Goal: Browse casually

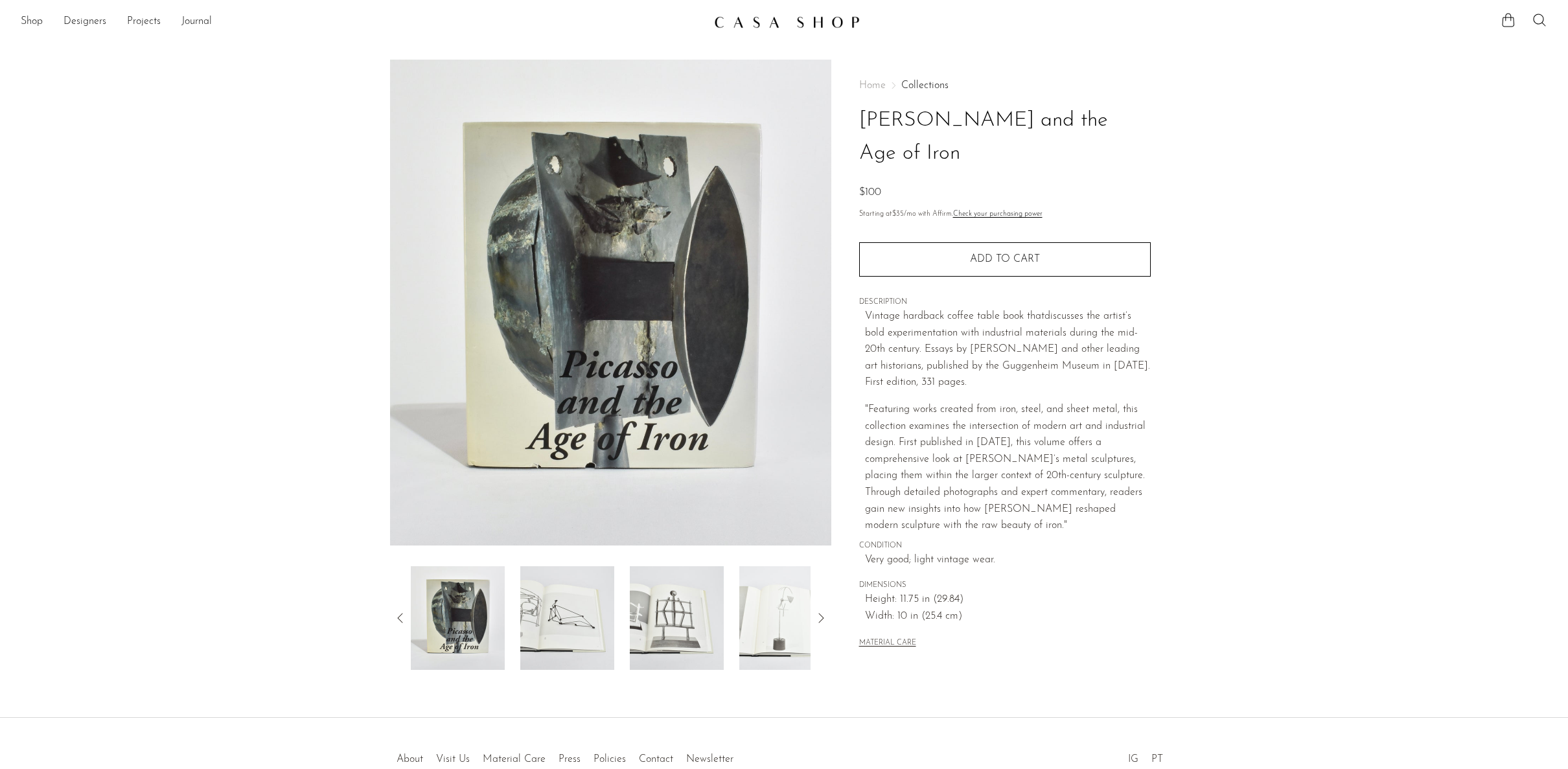
click at [564, 607] on img at bounding box center [567, 618] width 94 height 104
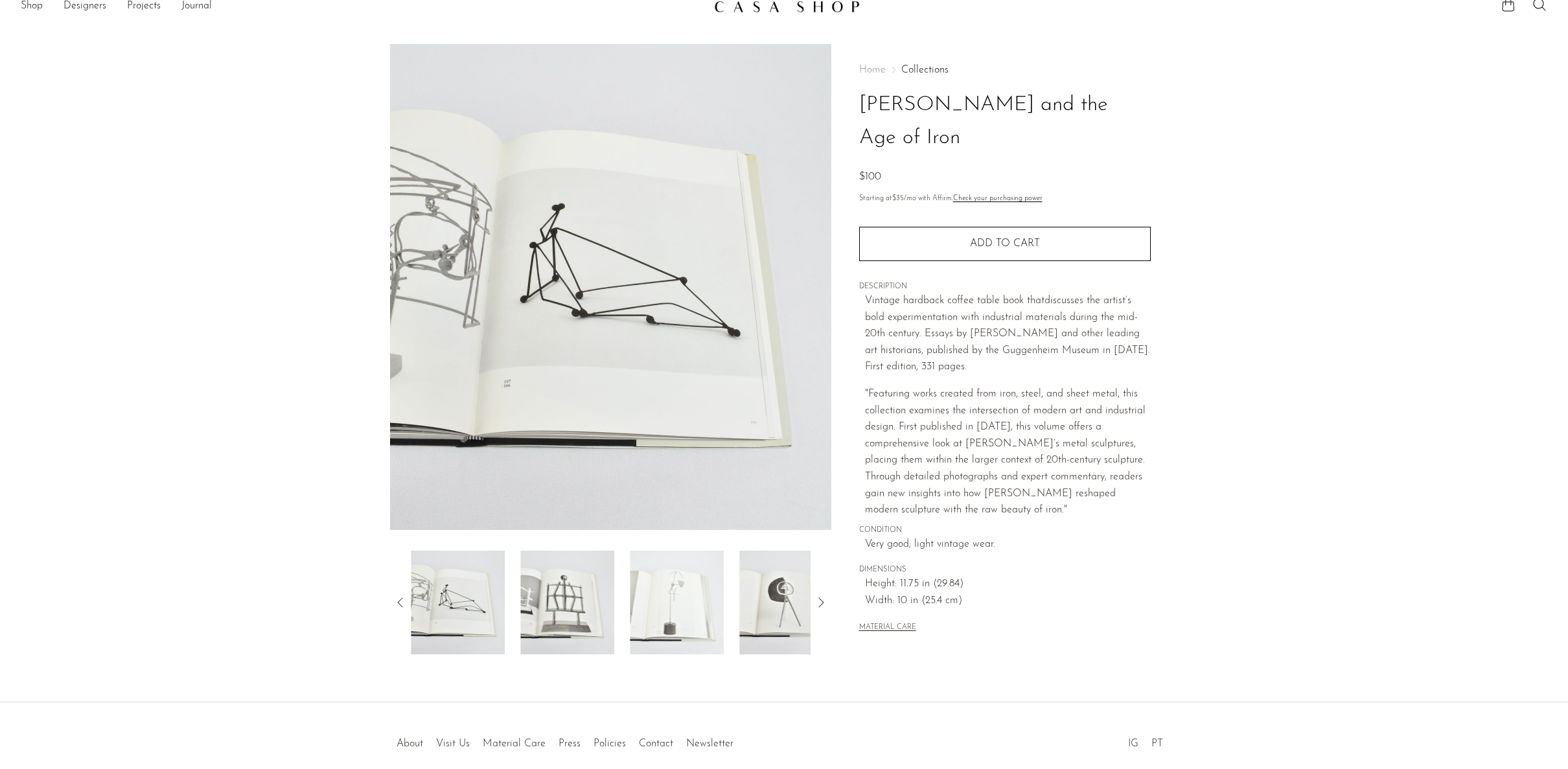
scroll to position [10, 0]
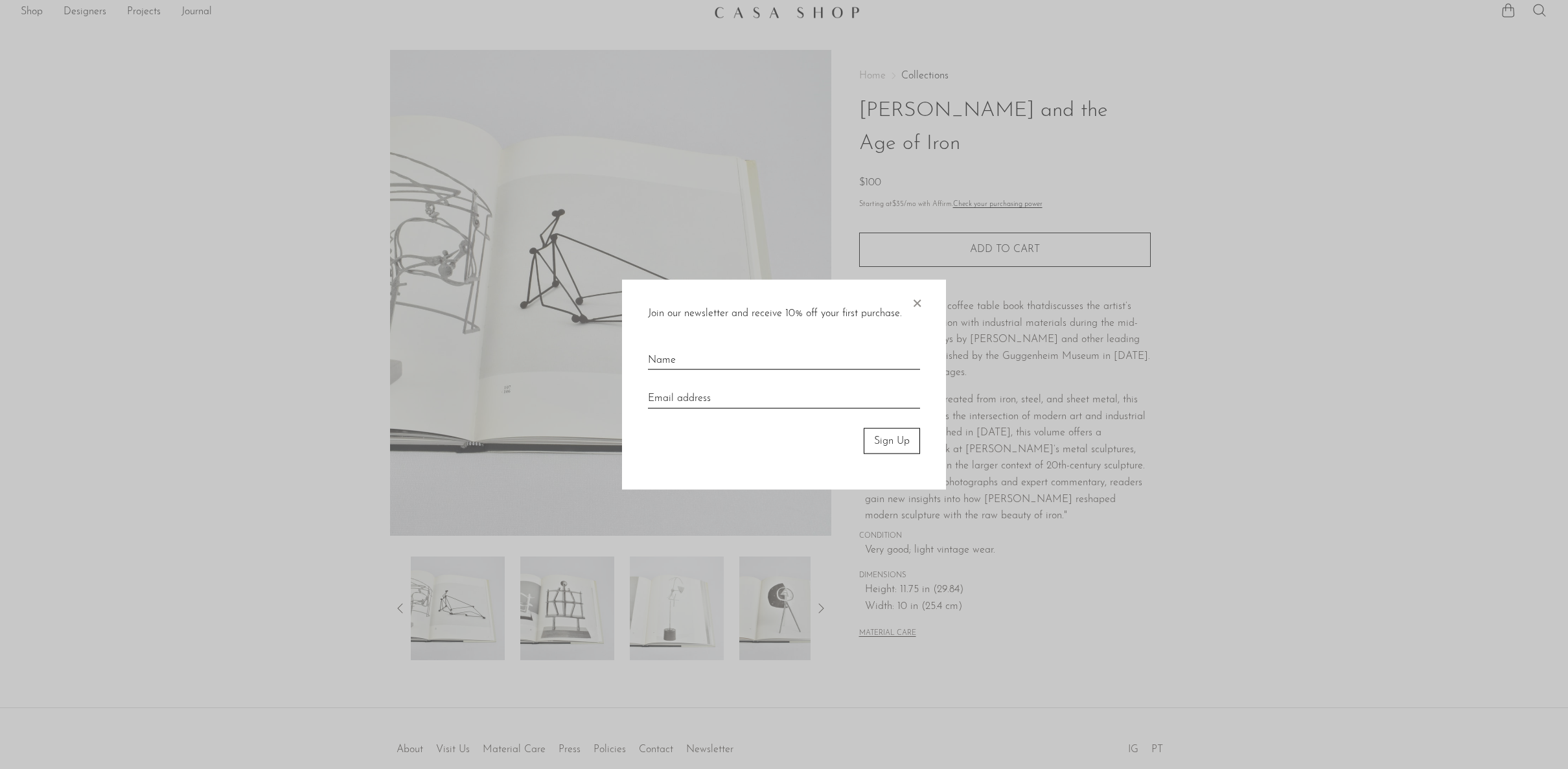
click at [917, 301] on span "×" at bounding box center [917, 299] width 13 height 41
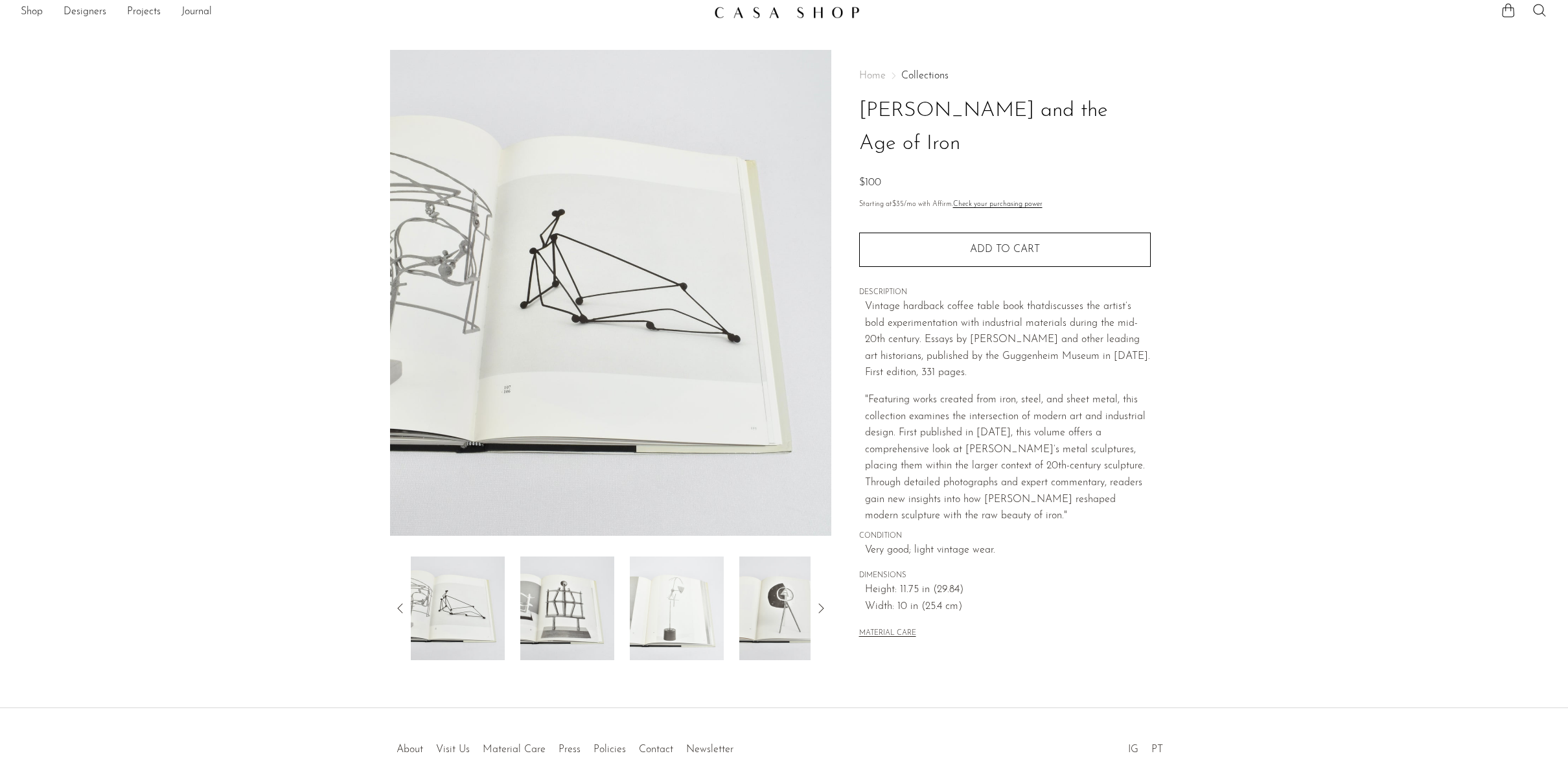
click at [821, 607] on icon at bounding box center [821, 608] width 15 height 15
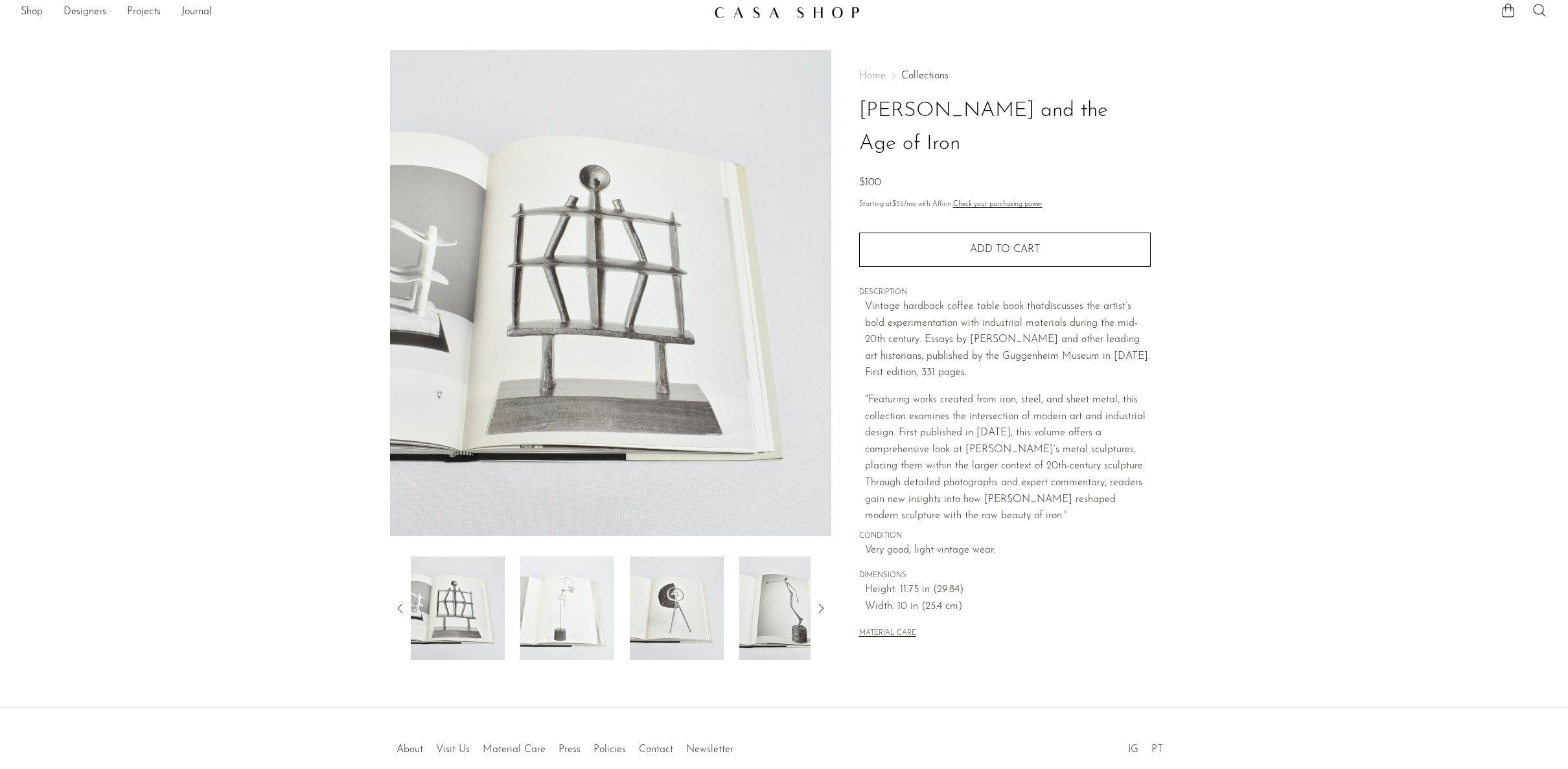
click at [819, 607] on icon at bounding box center [821, 608] width 15 height 15
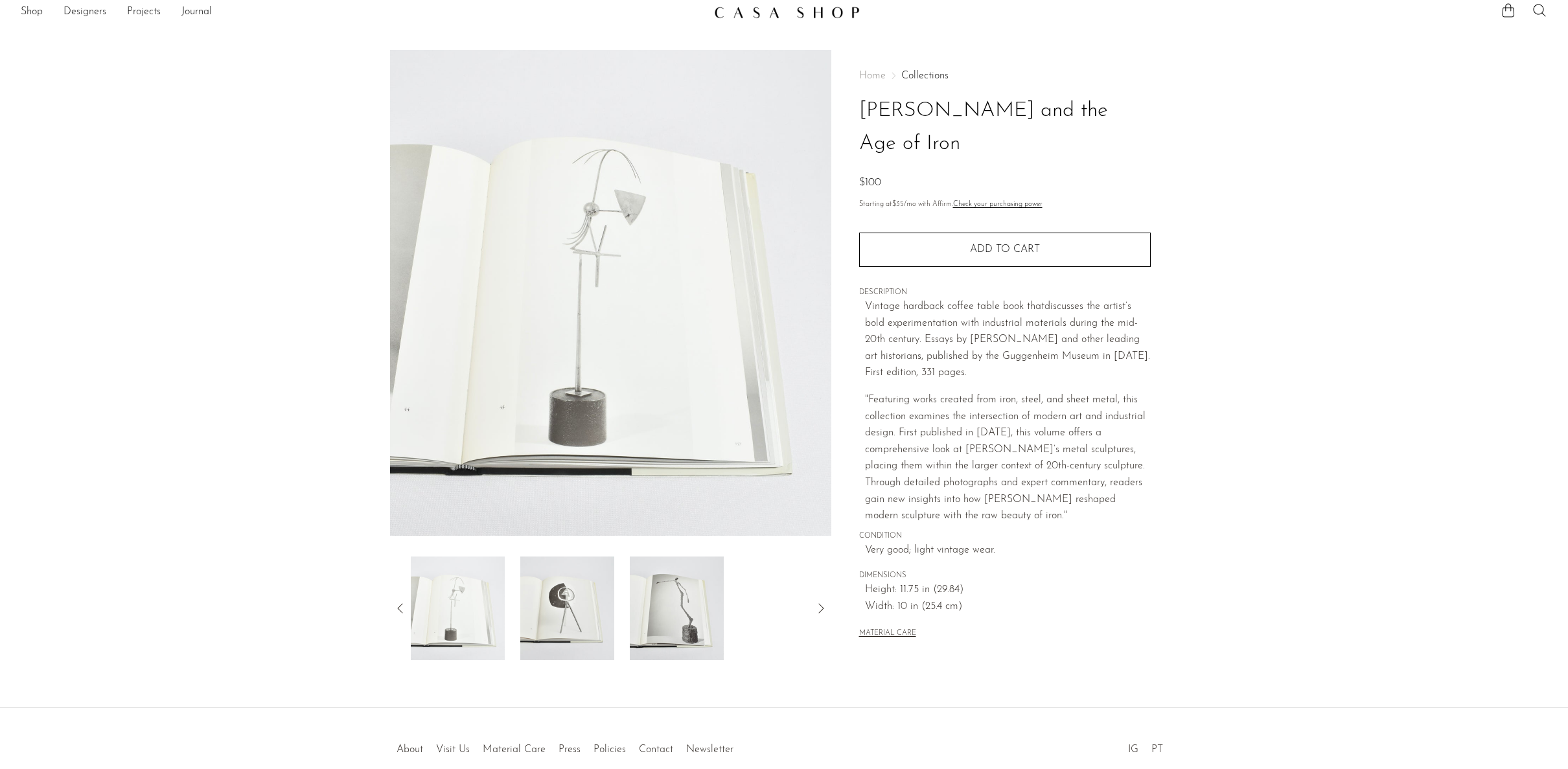
click at [819, 607] on icon at bounding box center [821, 608] width 15 height 15
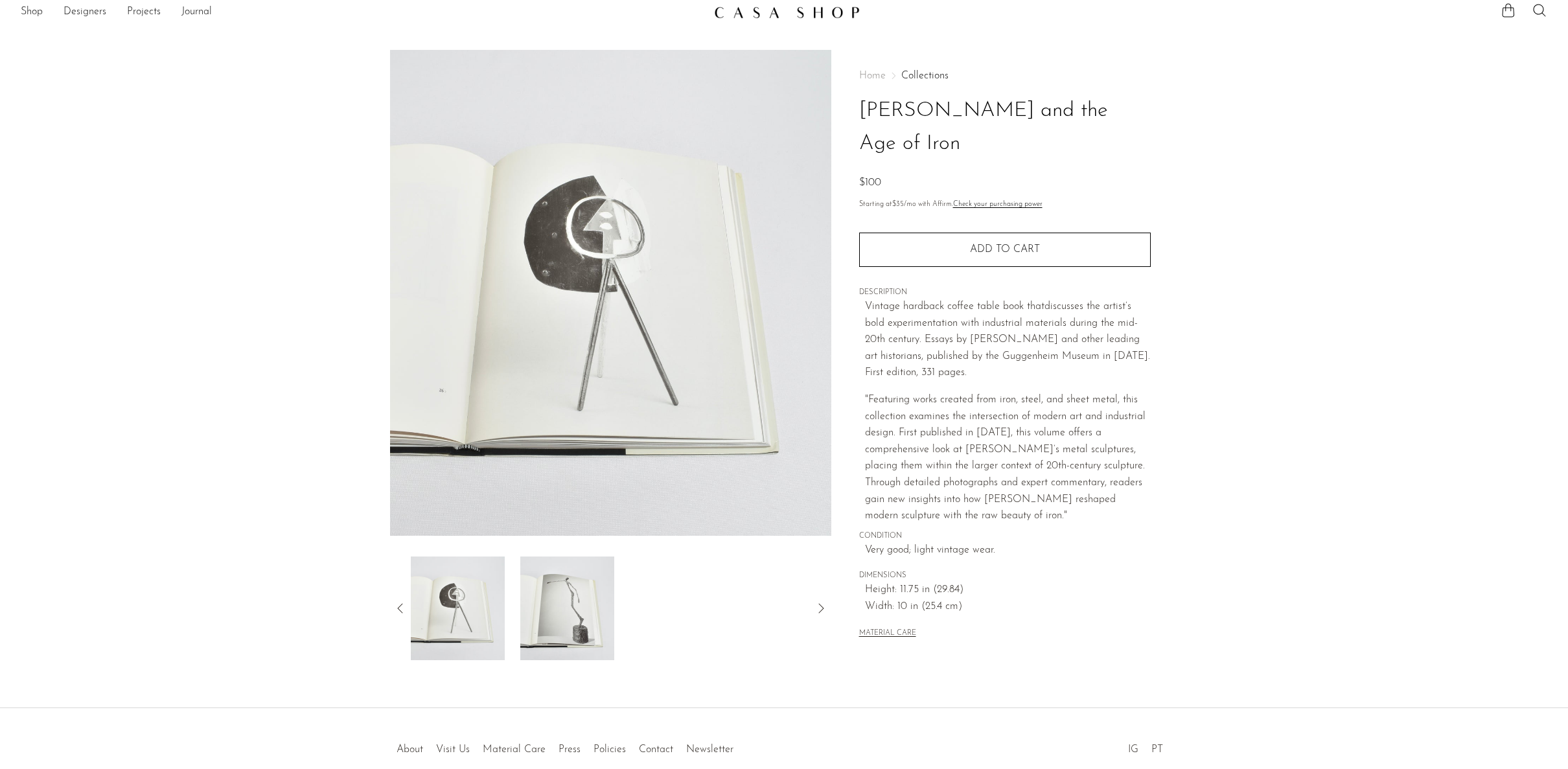
click at [400, 606] on icon at bounding box center [399, 608] width 5 height 10
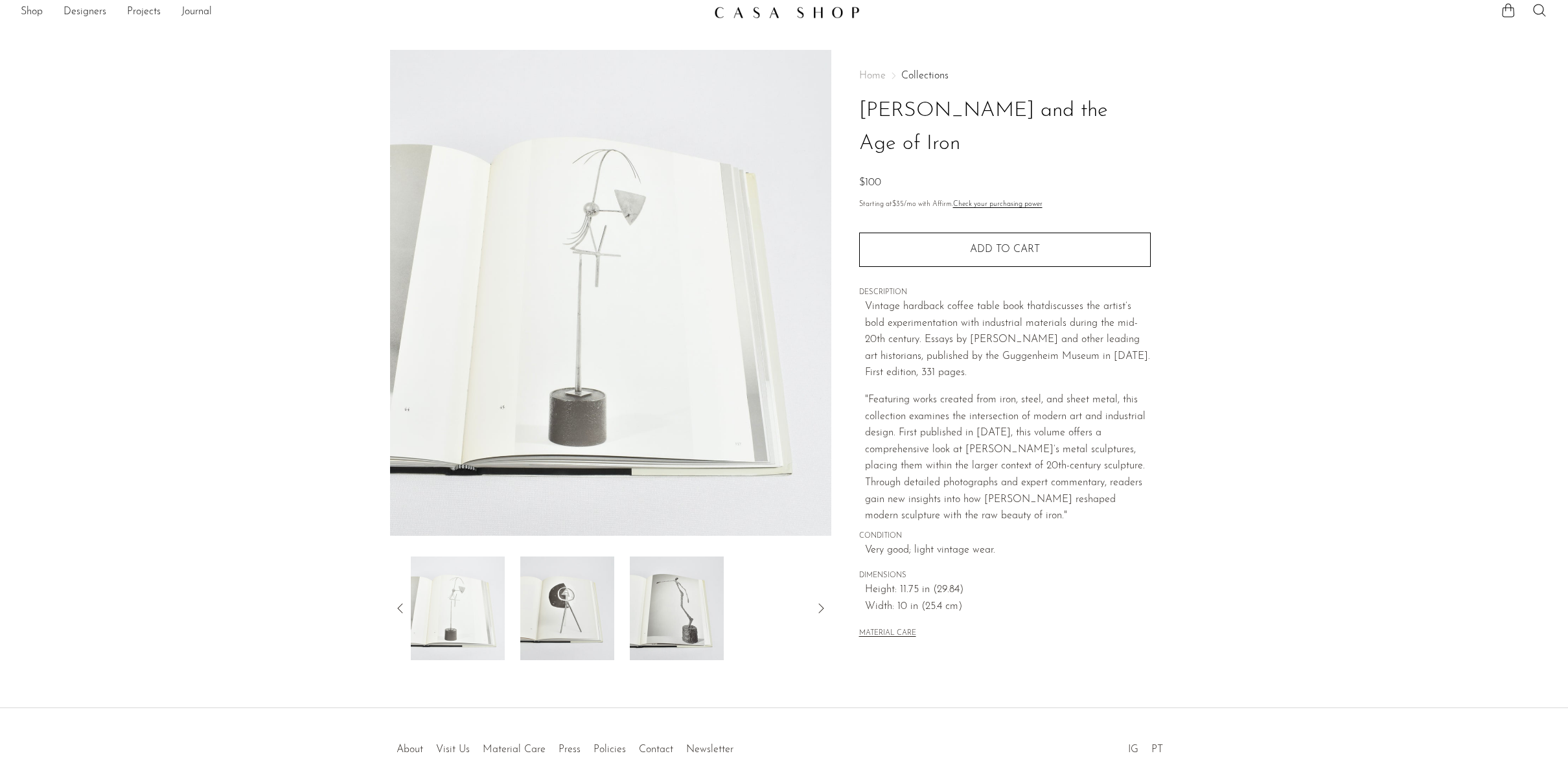
click at [817, 606] on icon at bounding box center [821, 608] width 15 height 15
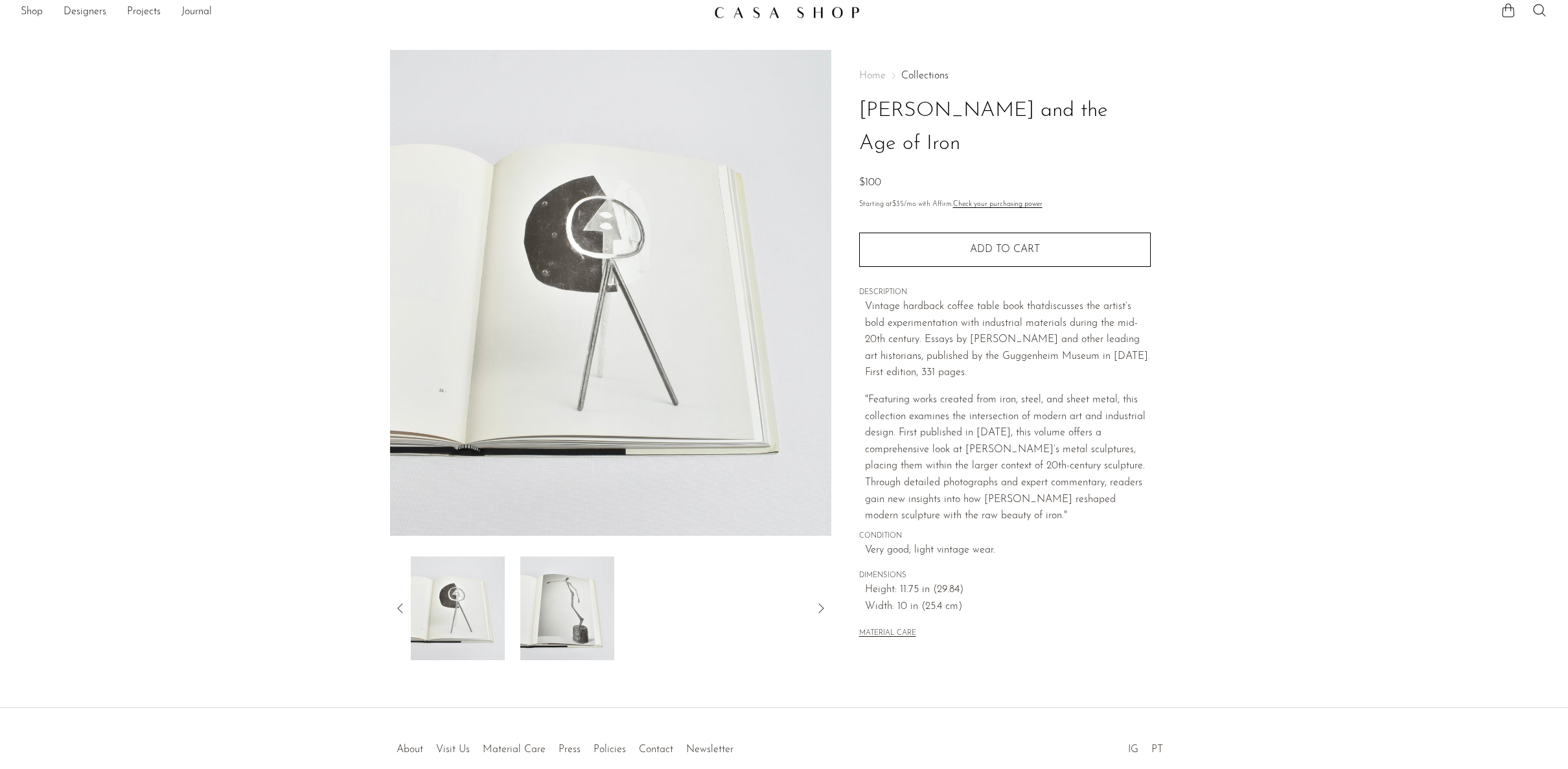
click at [819, 609] on icon at bounding box center [821, 608] width 15 height 15
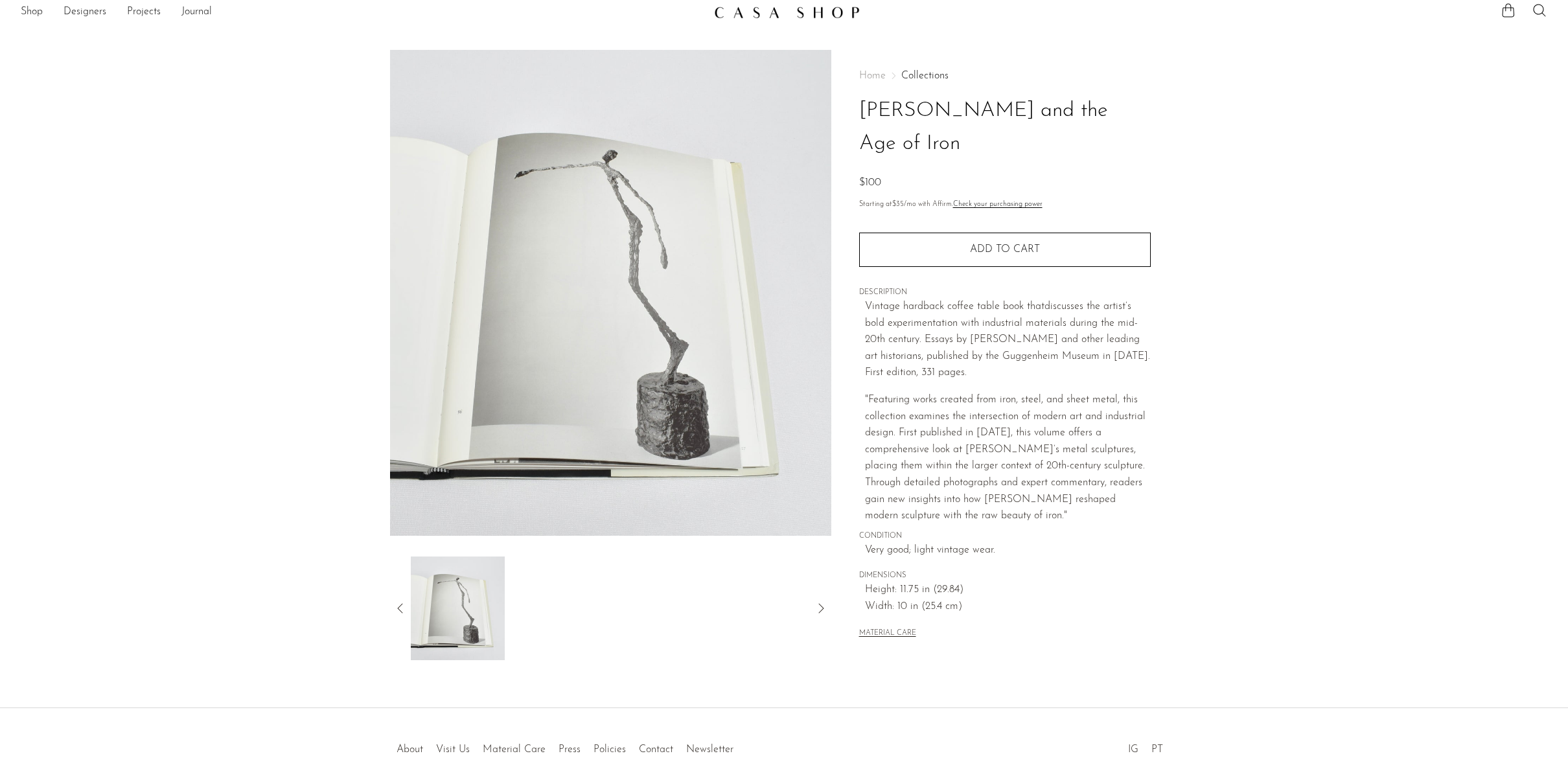
click at [819, 609] on icon at bounding box center [821, 608] width 15 height 15
click at [401, 609] on icon at bounding box center [401, 608] width 15 height 15
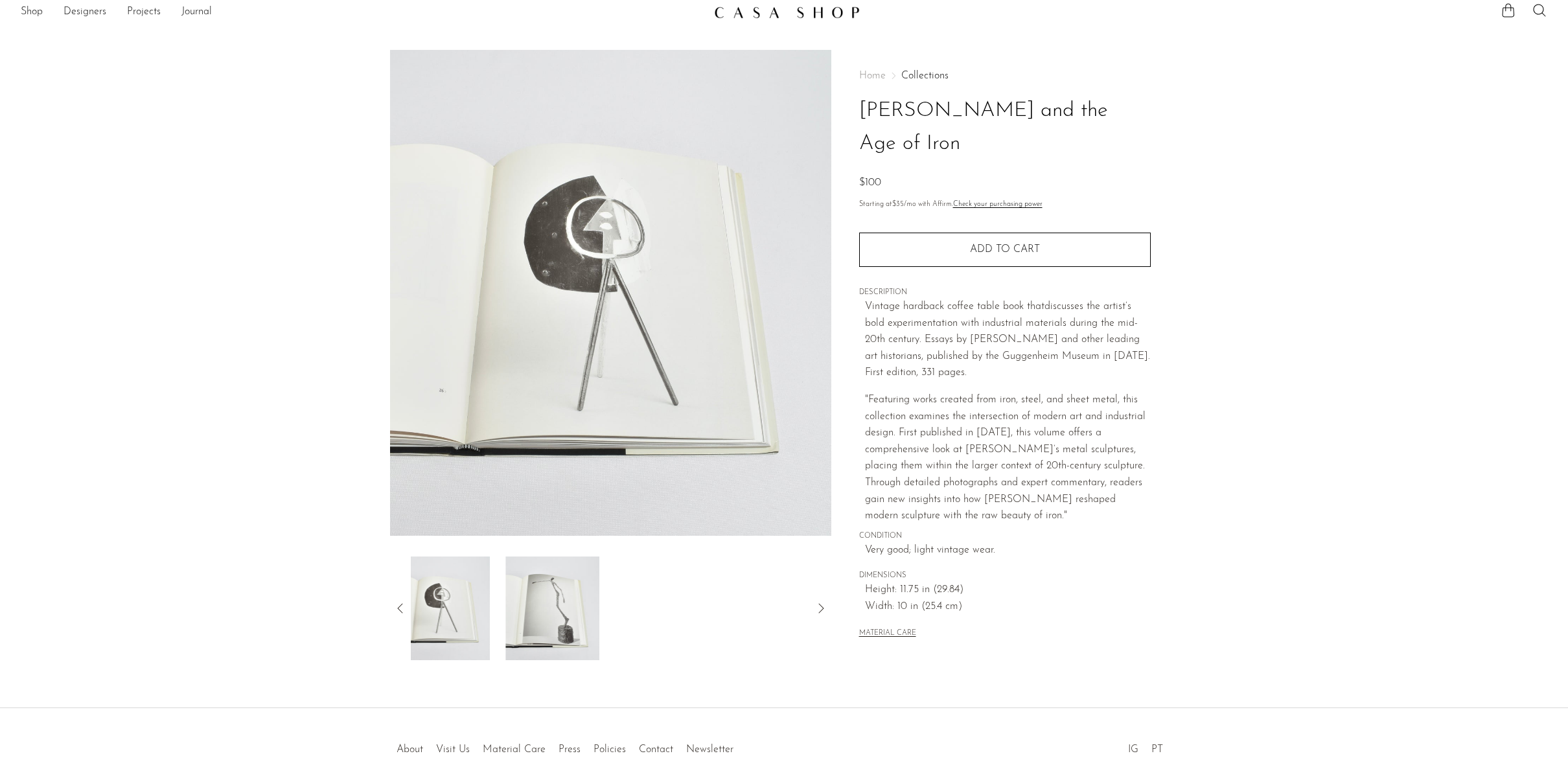
click at [401, 609] on icon at bounding box center [401, 608] width 15 height 15
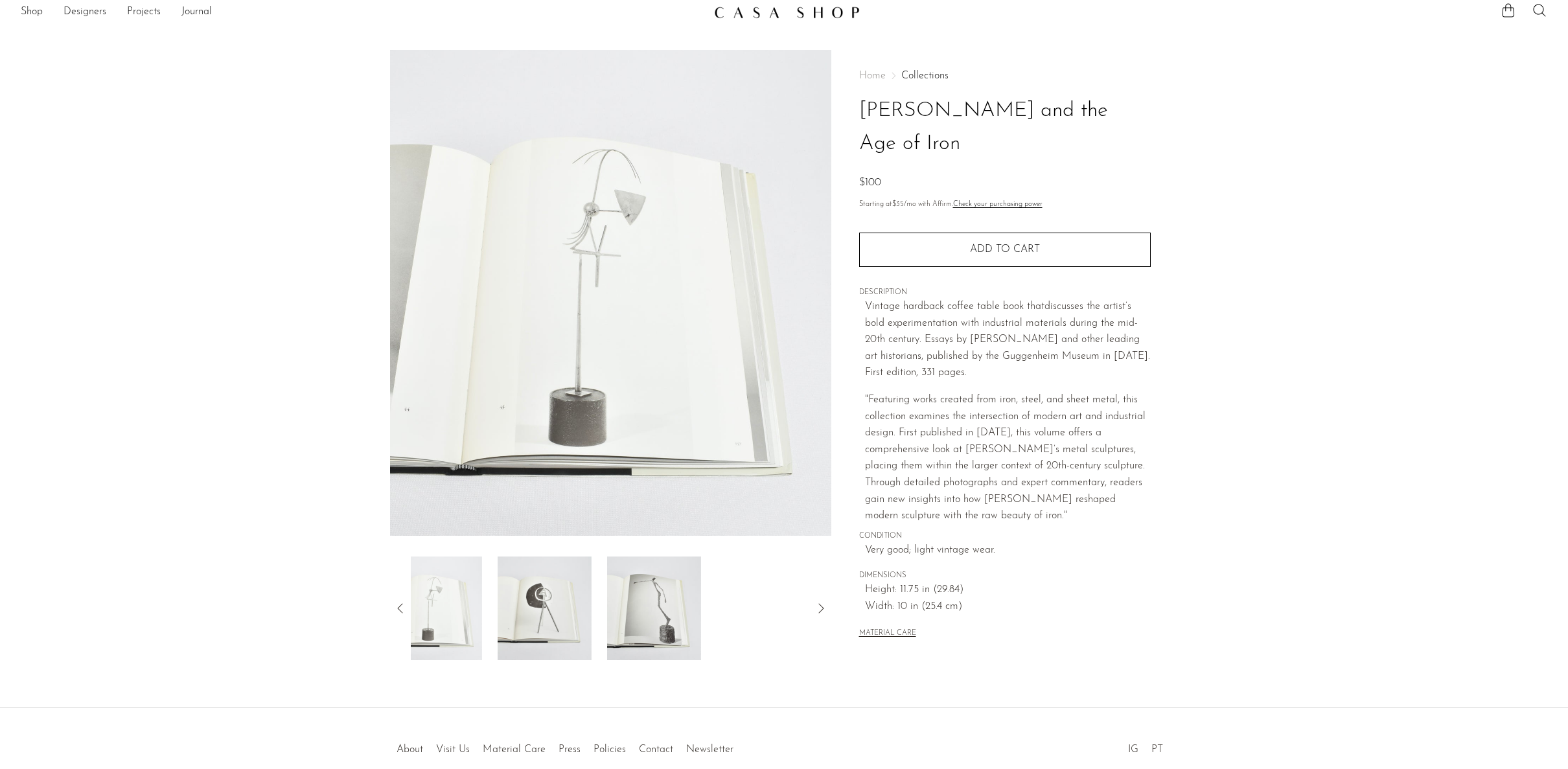
click at [401, 609] on icon at bounding box center [401, 608] width 15 height 15
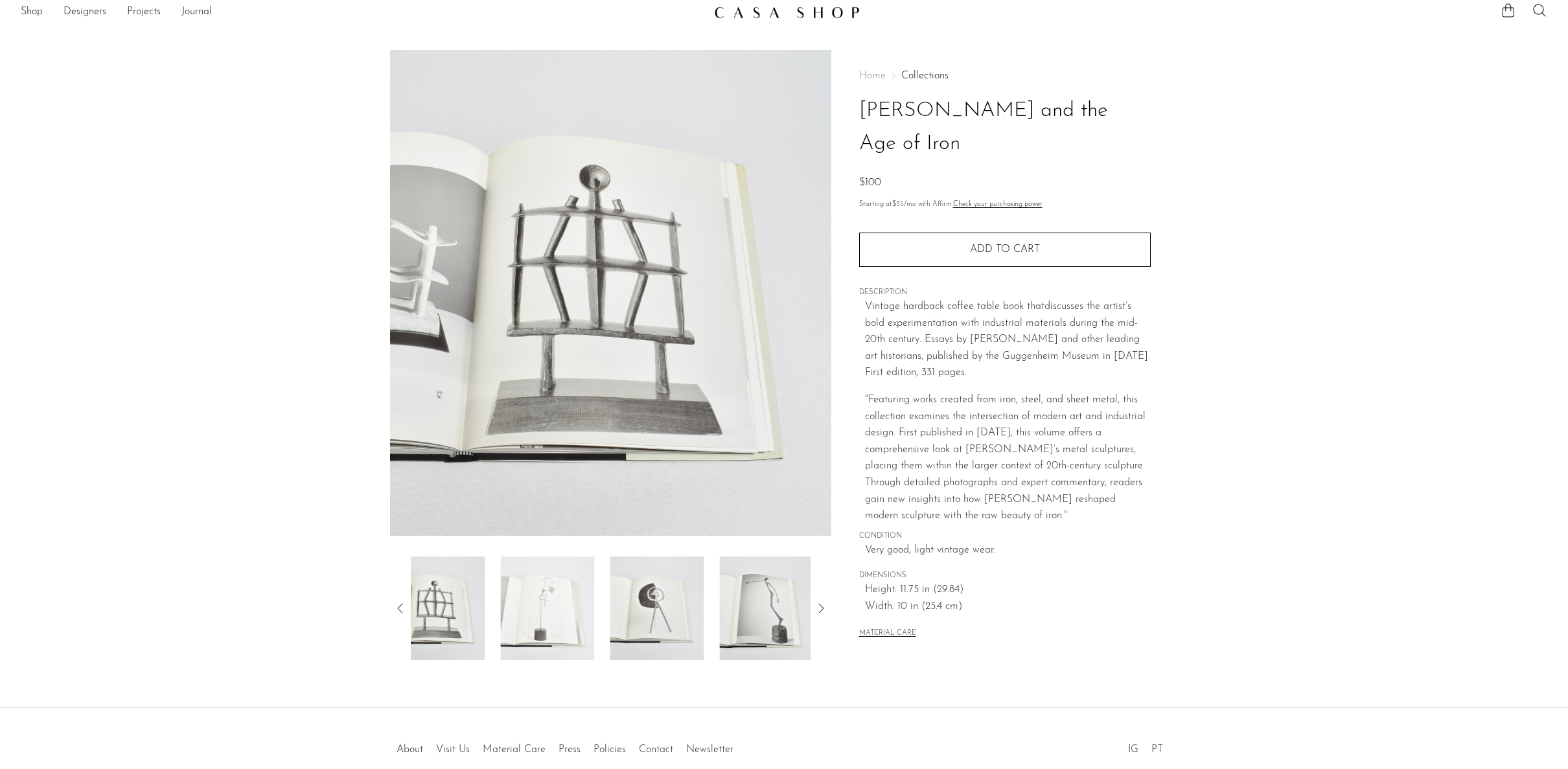
click at [401, 609] on icon at bounding box center [401, 608] width 15 height 15
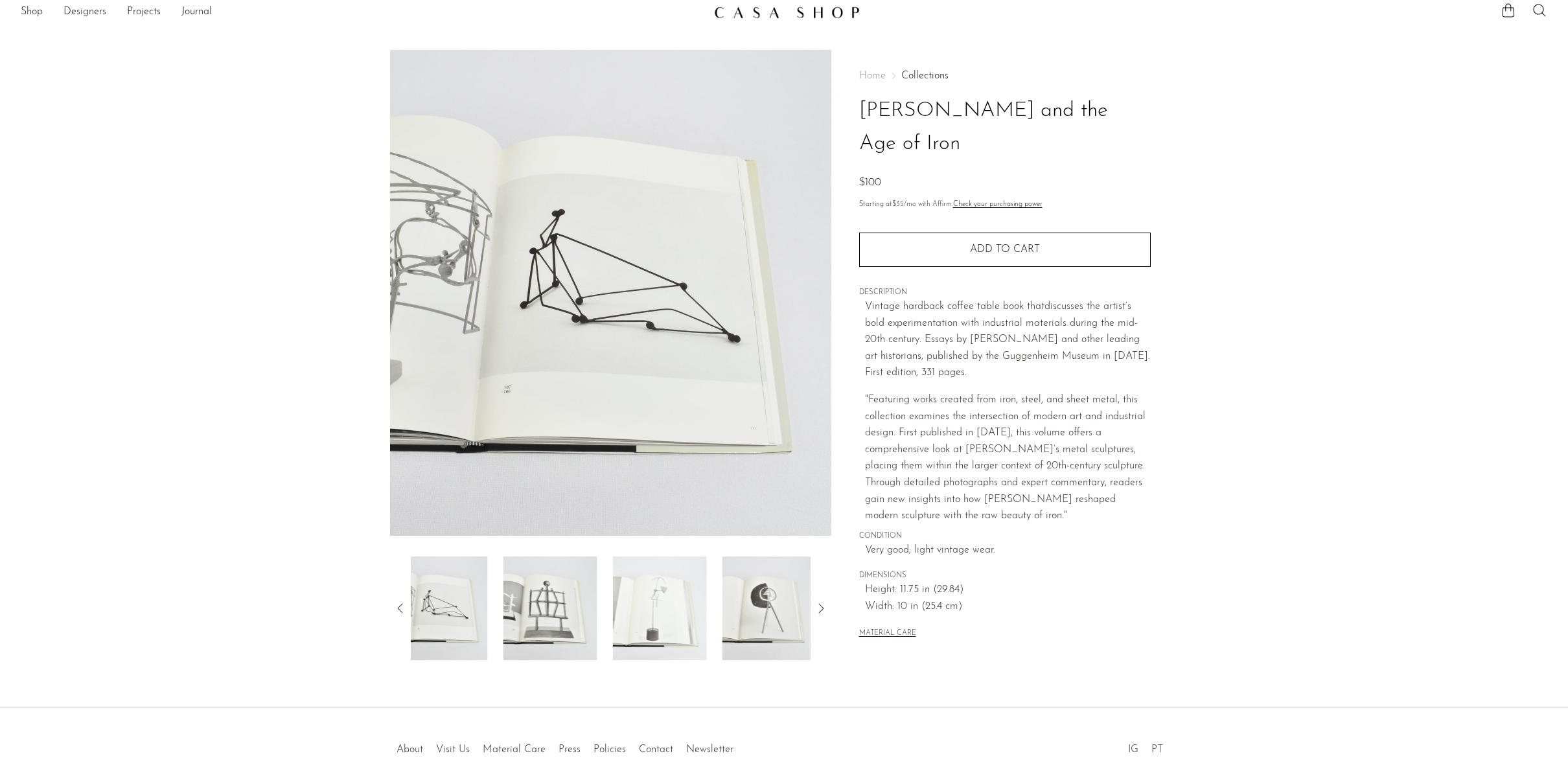
click at [401, 609] on icon at bounding box center [401, 608] width 15 height 15
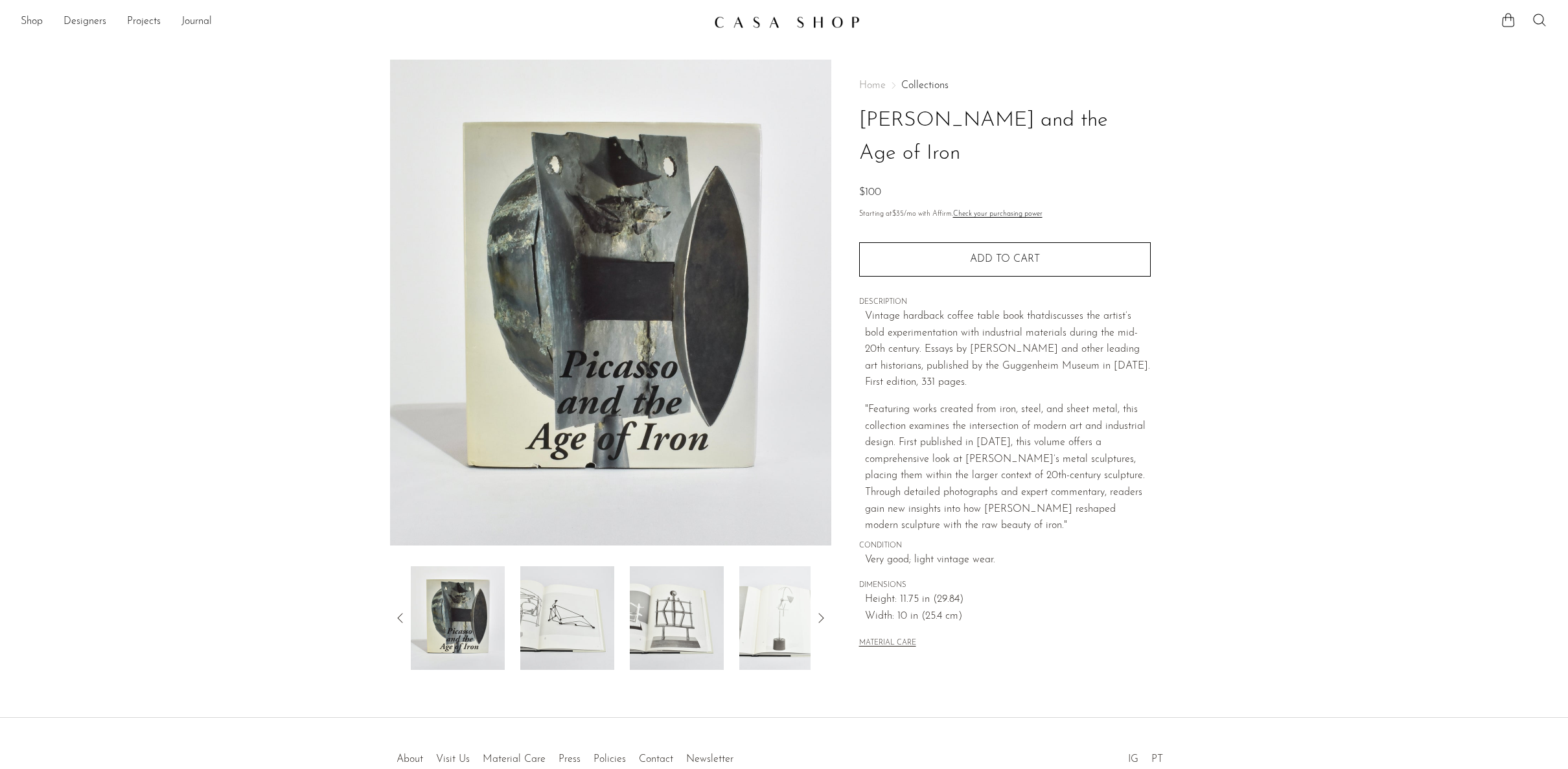
scroll to position [0, 0]
